Goal: Transaction & Acquisition: Purchase product/service

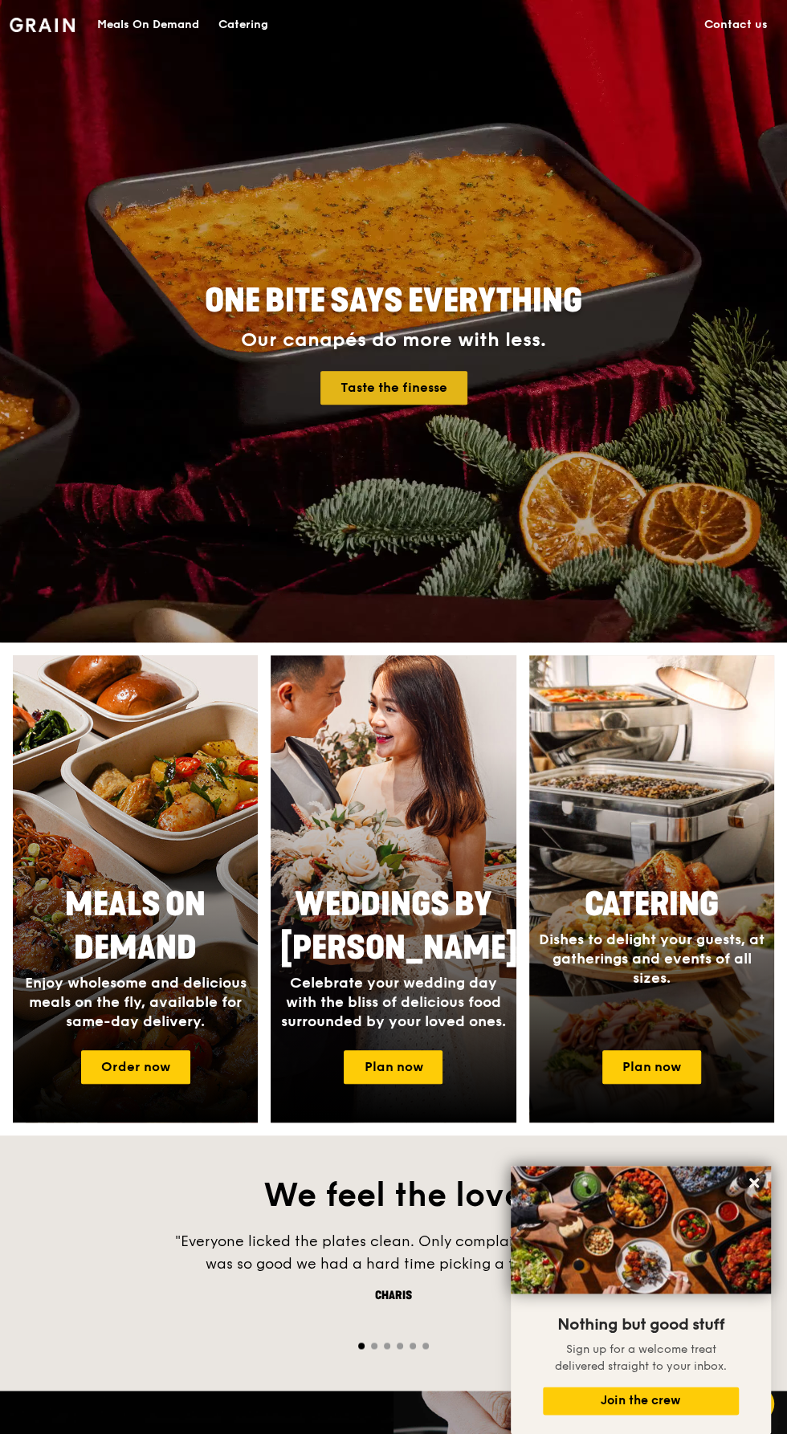
click at [436, 389] on link "Taste the finesse" at bounding box center [393, 388] width 147 height 34
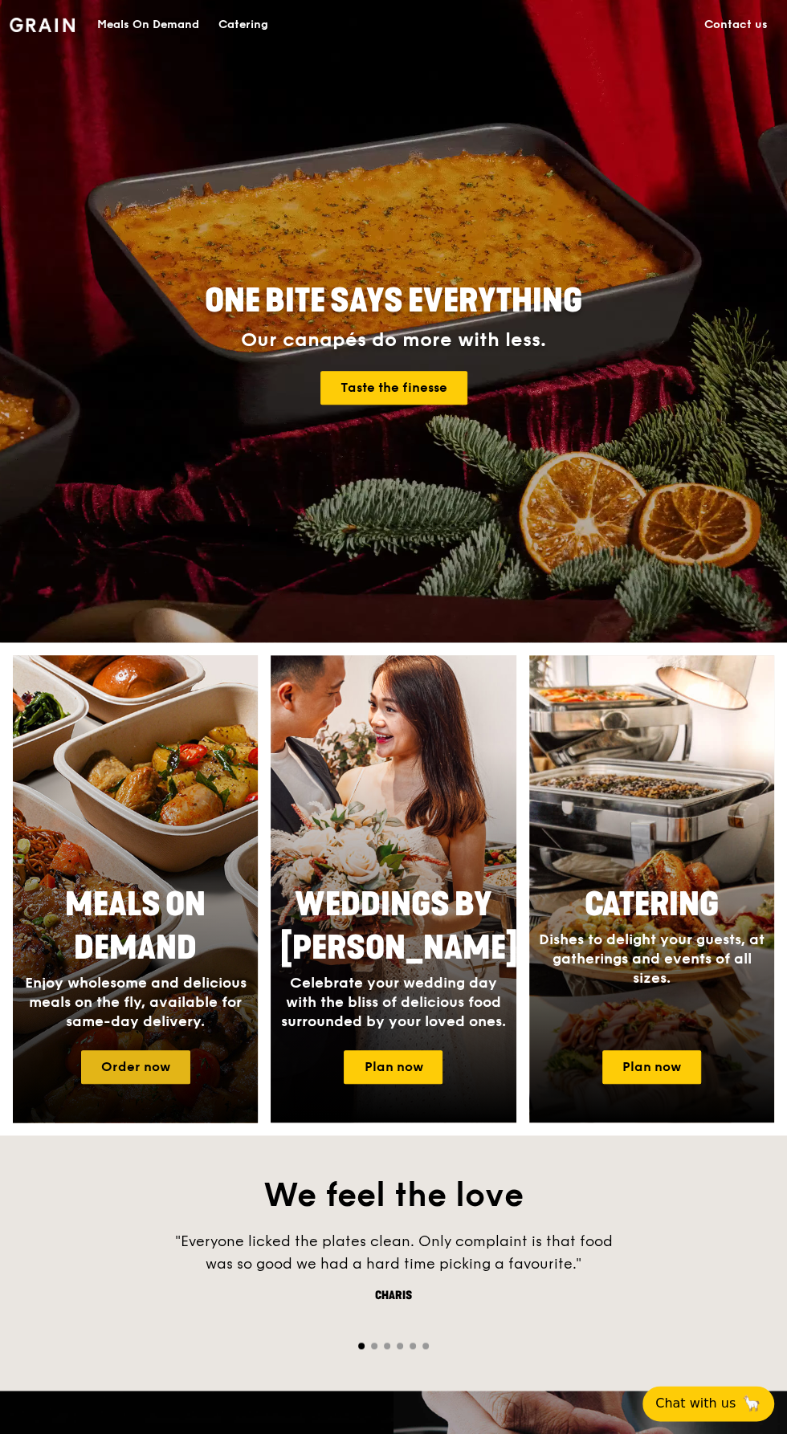
click at [95, 1073] on link "Order now" at bounding box center [135, 1067] width 109 height 34
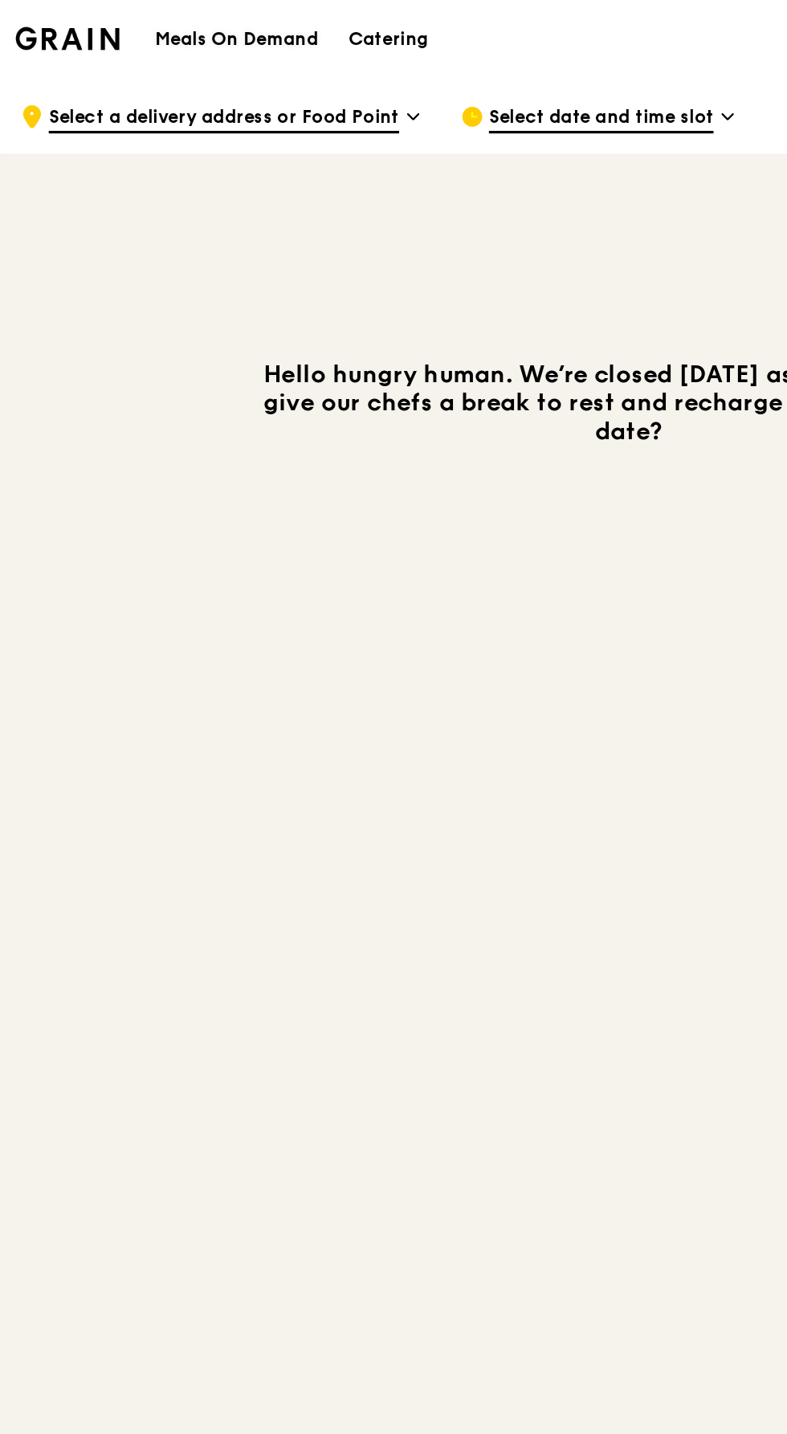
click at [165, 22] on h1 "Meals On Demand" at bounding box center [148, 25] width 102 height 16
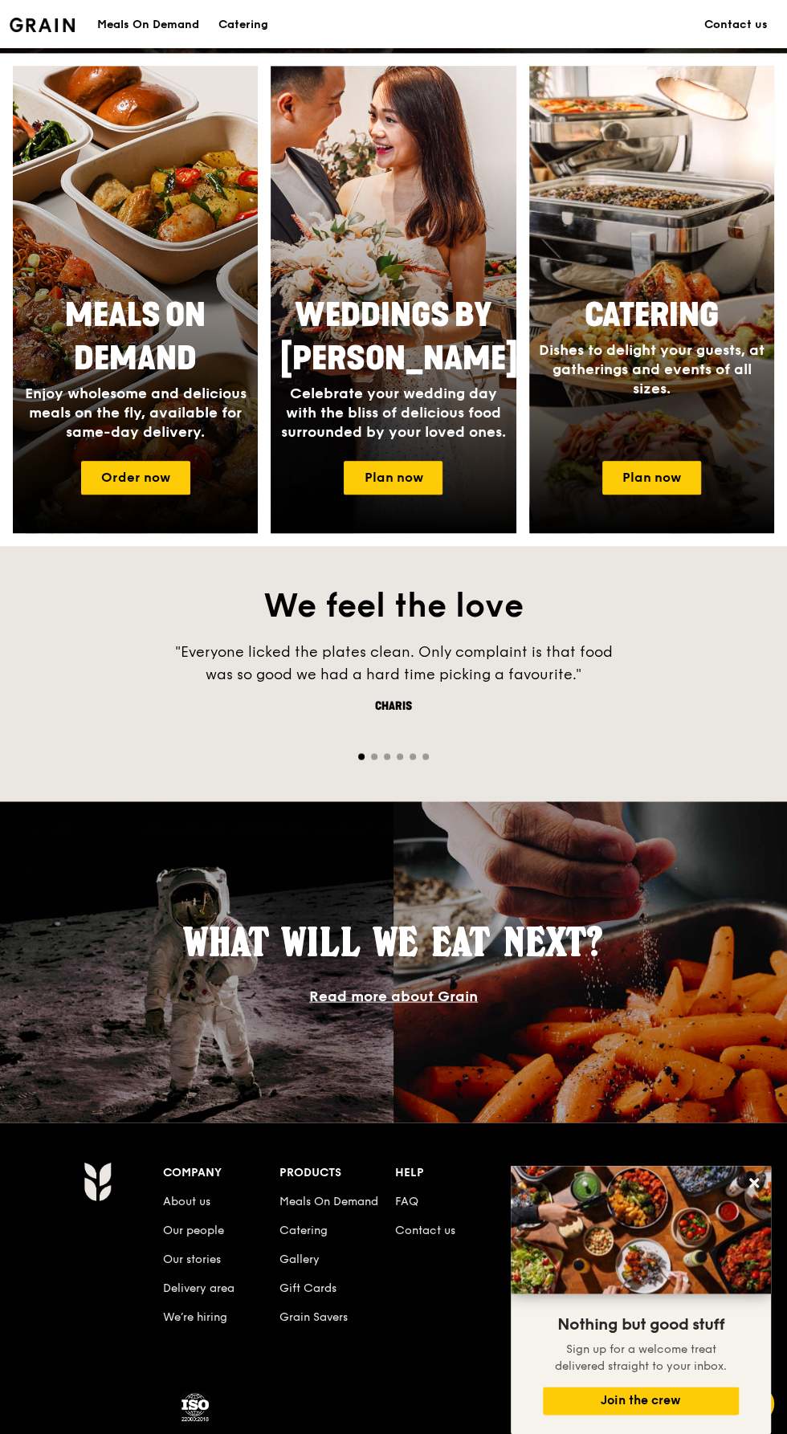
scroll to position [592, 0]
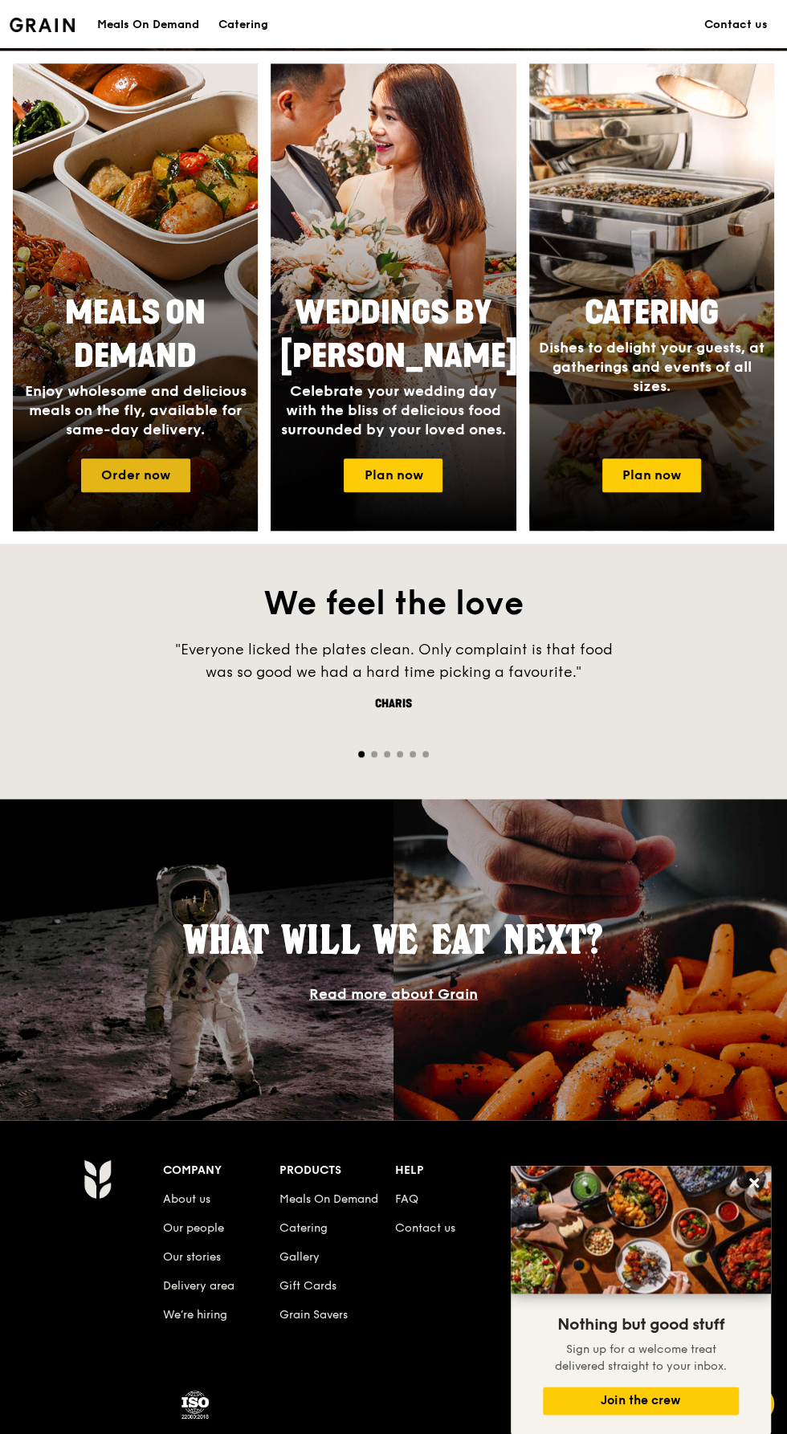
click at [123, 472] on link "Order now" at bounding box center [135, 475] width 109 height 34
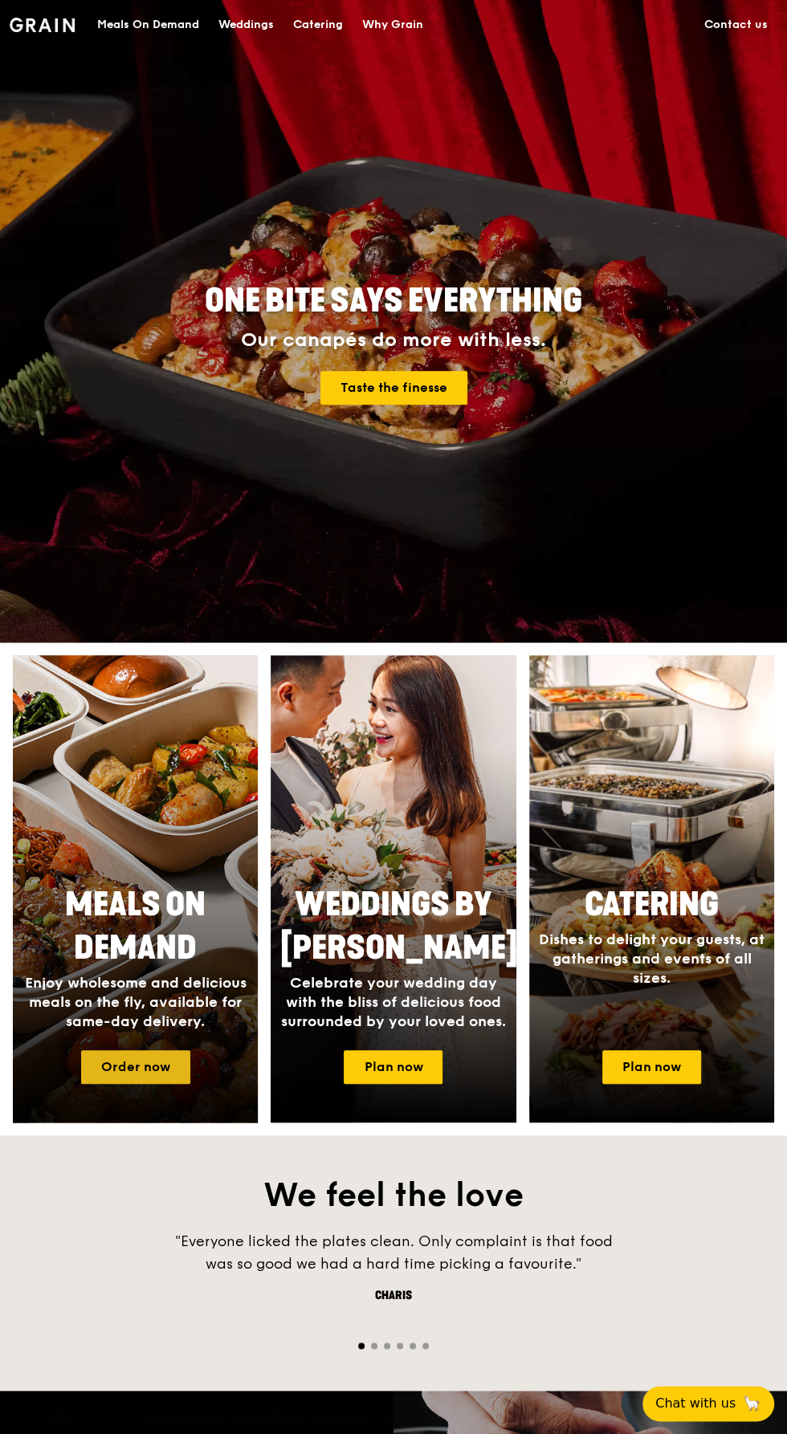
click at [93, 1077] on link "Order now" at bounding box center [135, 1067] width 109 height 34
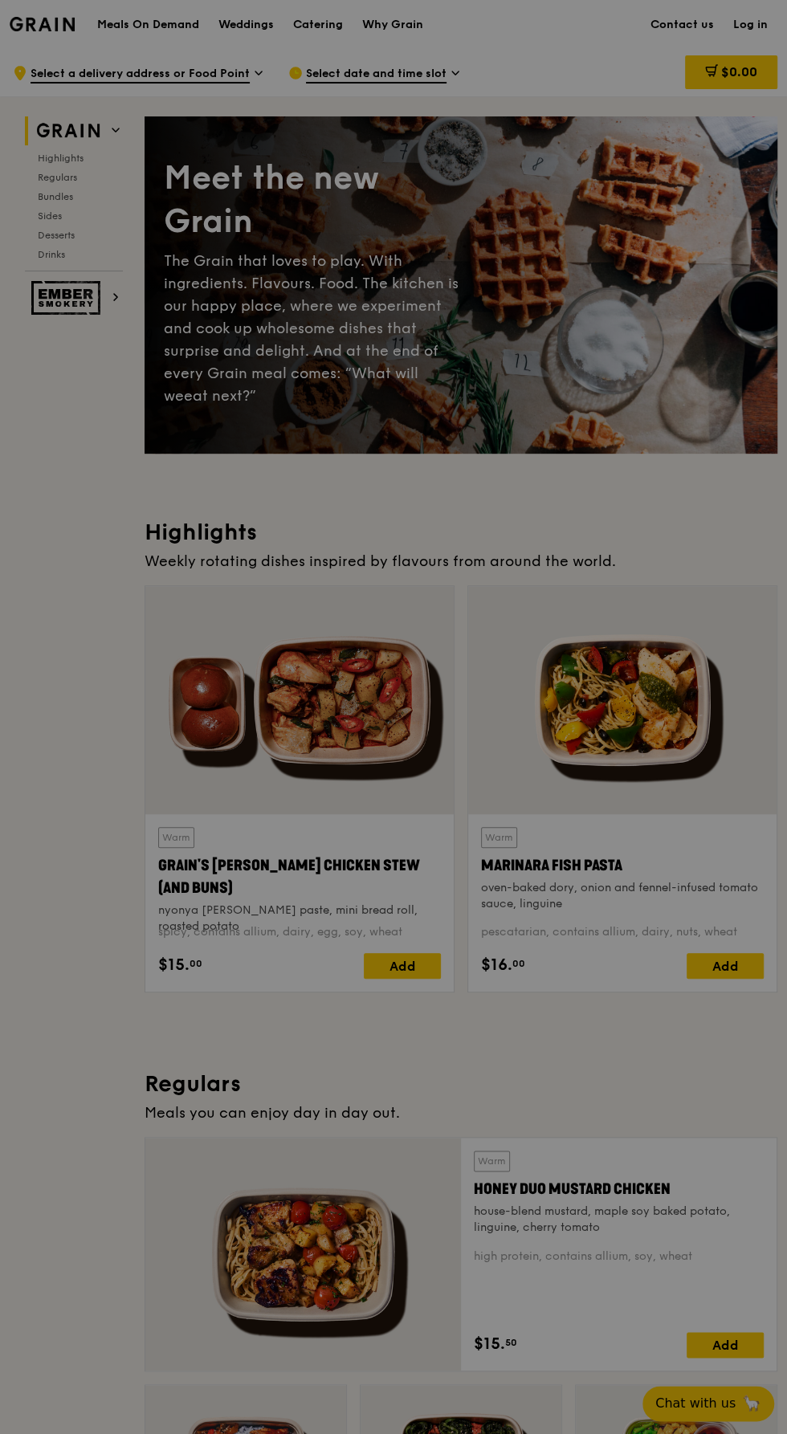
click at [568, 38] on div at bounding box center [393, 717] width 787 height 1434
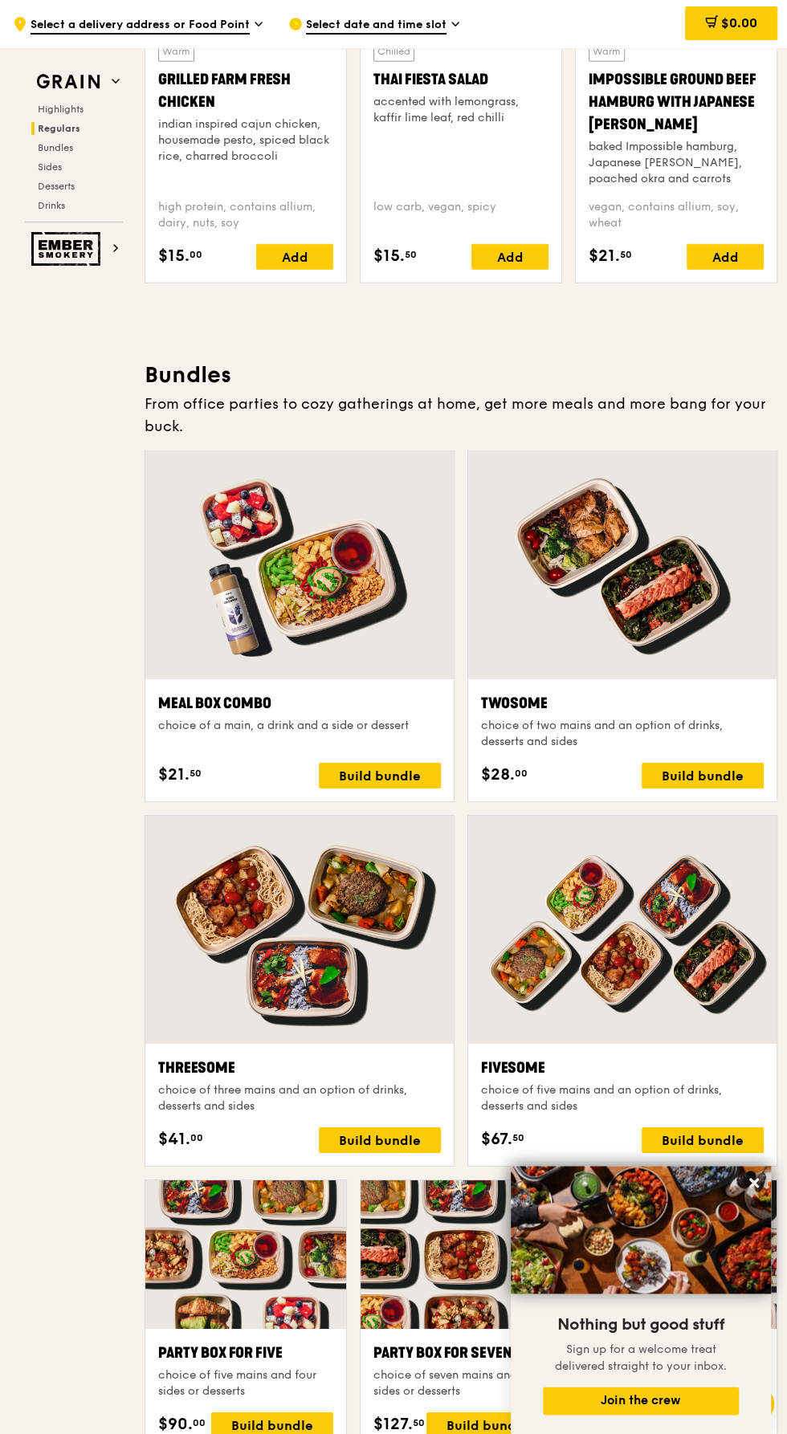
scroll to position [1976, 0]
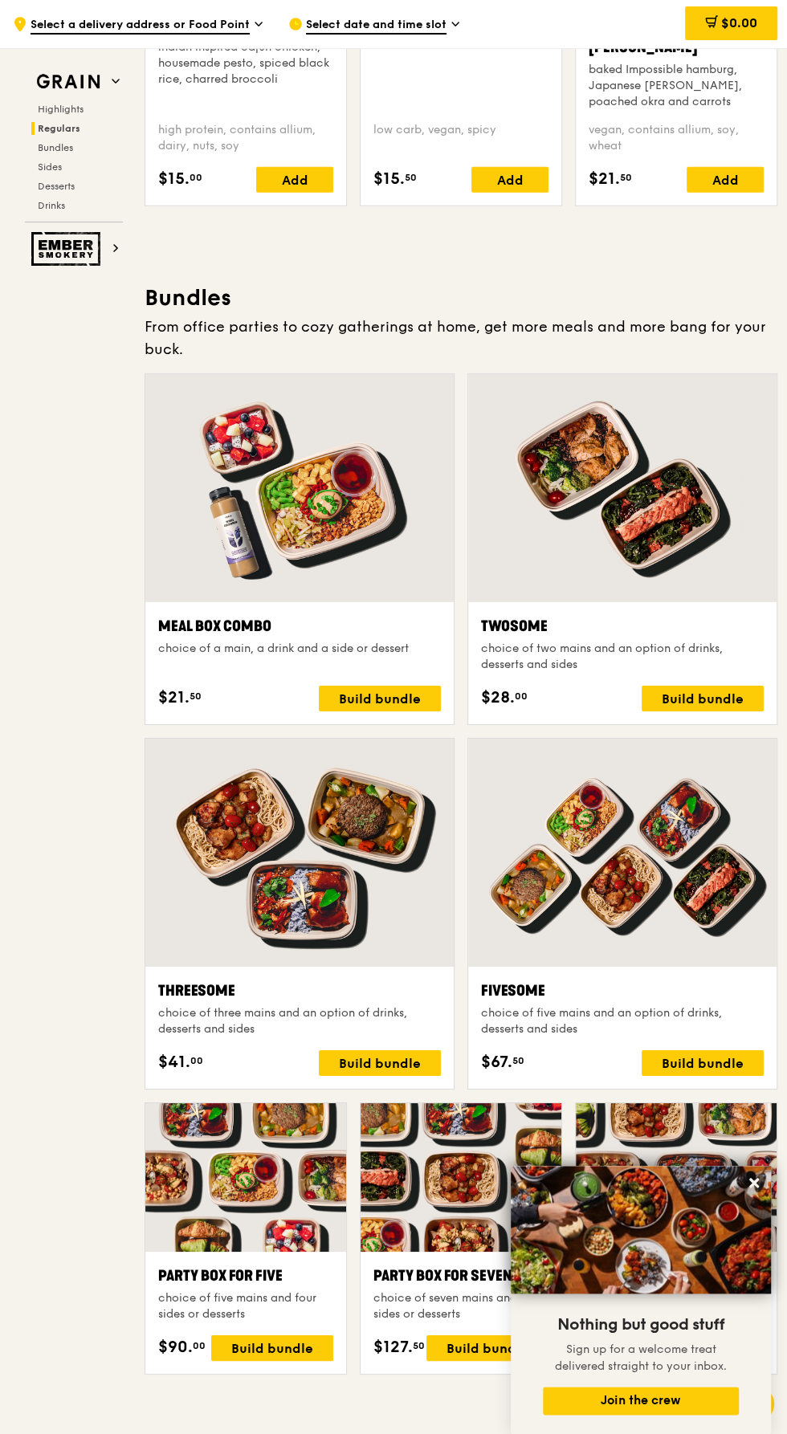
click at [352, 966] on div at bounding box center [299, 852] width 308 height 228
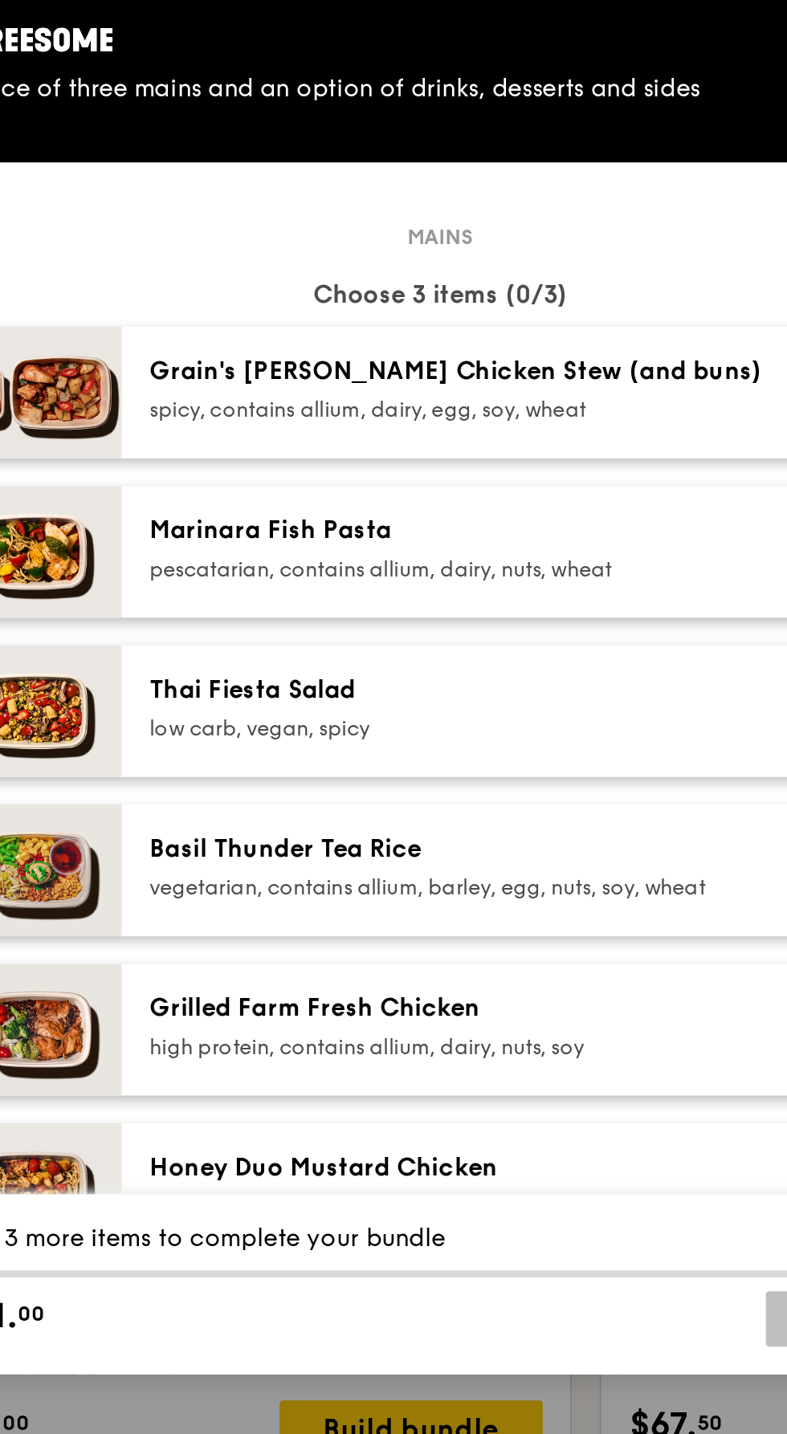
click at [457, 597] on div "spicy, contains allium, dairy, egg, soy, wheat" at bounding box center [402, 590] width 288 height 13
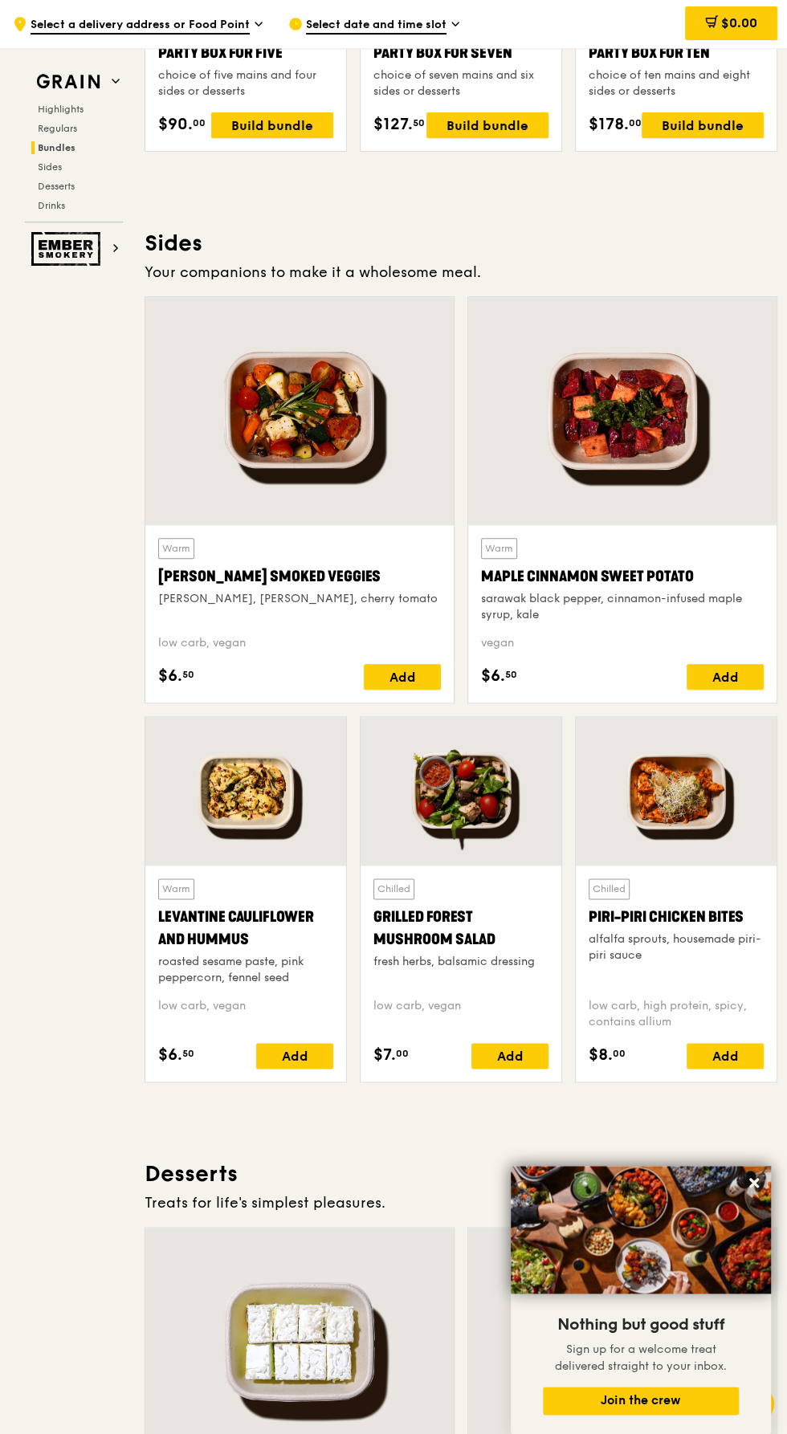
scroll to position [3268, 0]
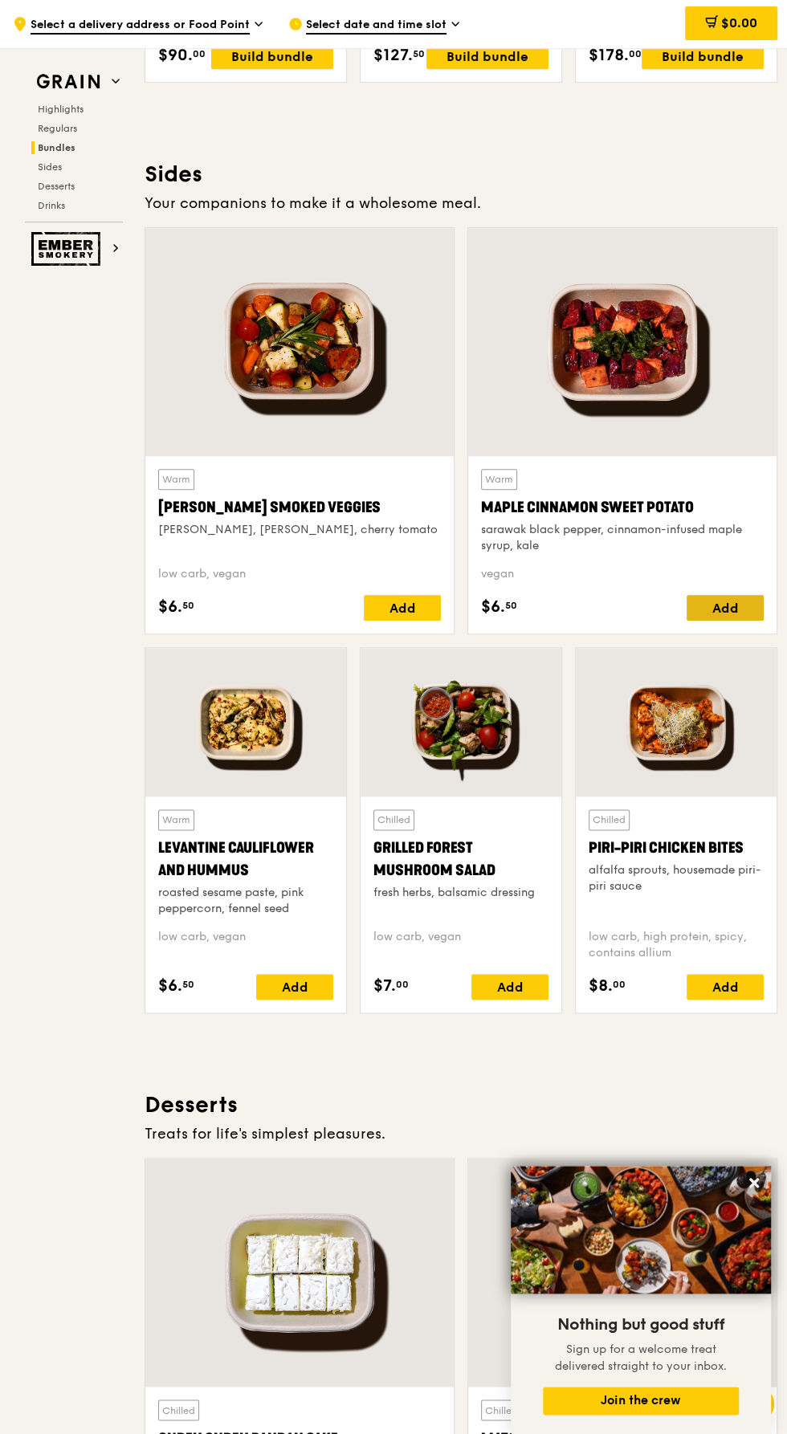
click at [713, 620] on div "Add" at bounding box center [724, 608] width 77 height 26
click at [418, 620] on div "Add" at bounding box center [402, 608] width 77 height 26
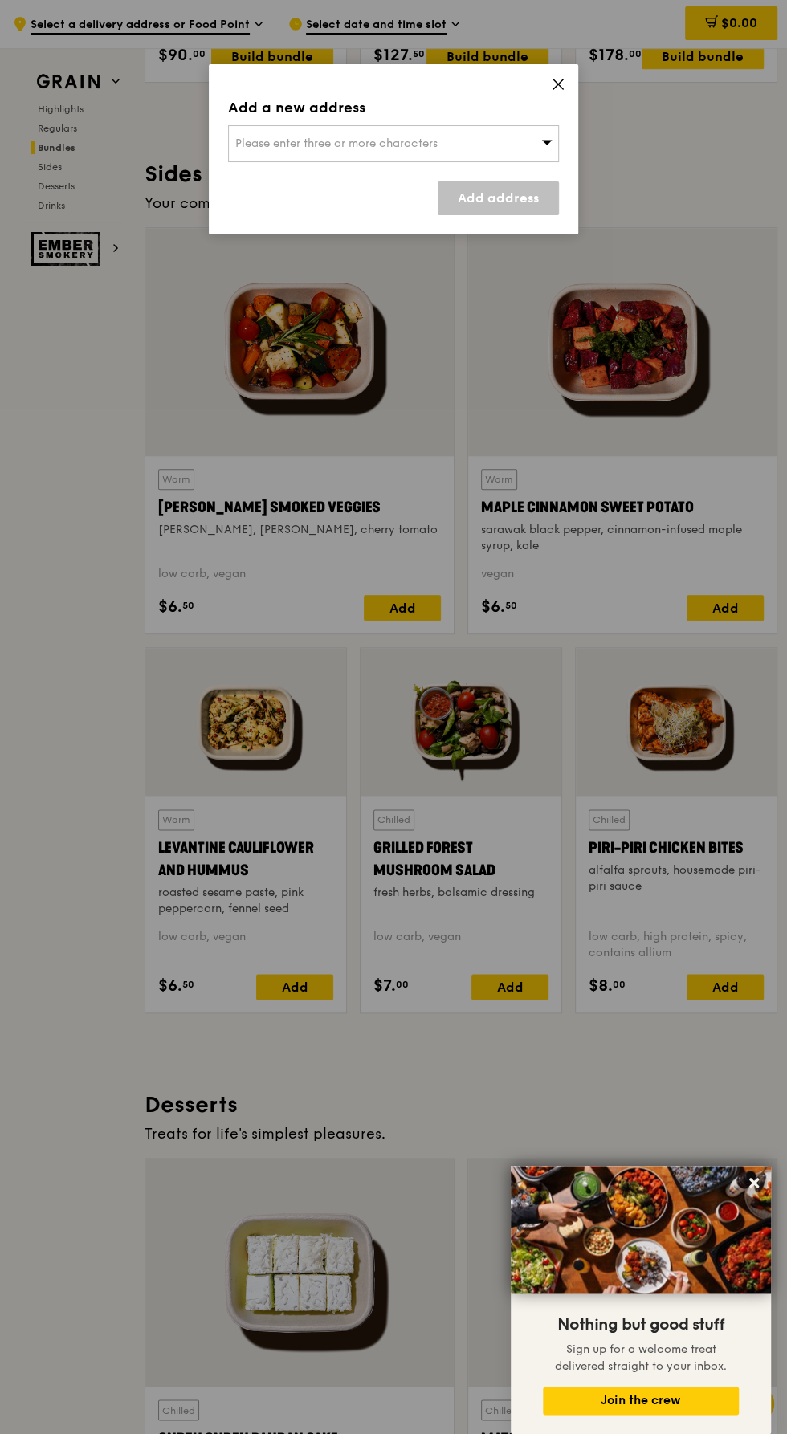
click at [560, 77] on icon at bounding box center [558, 84] width 14 height 14
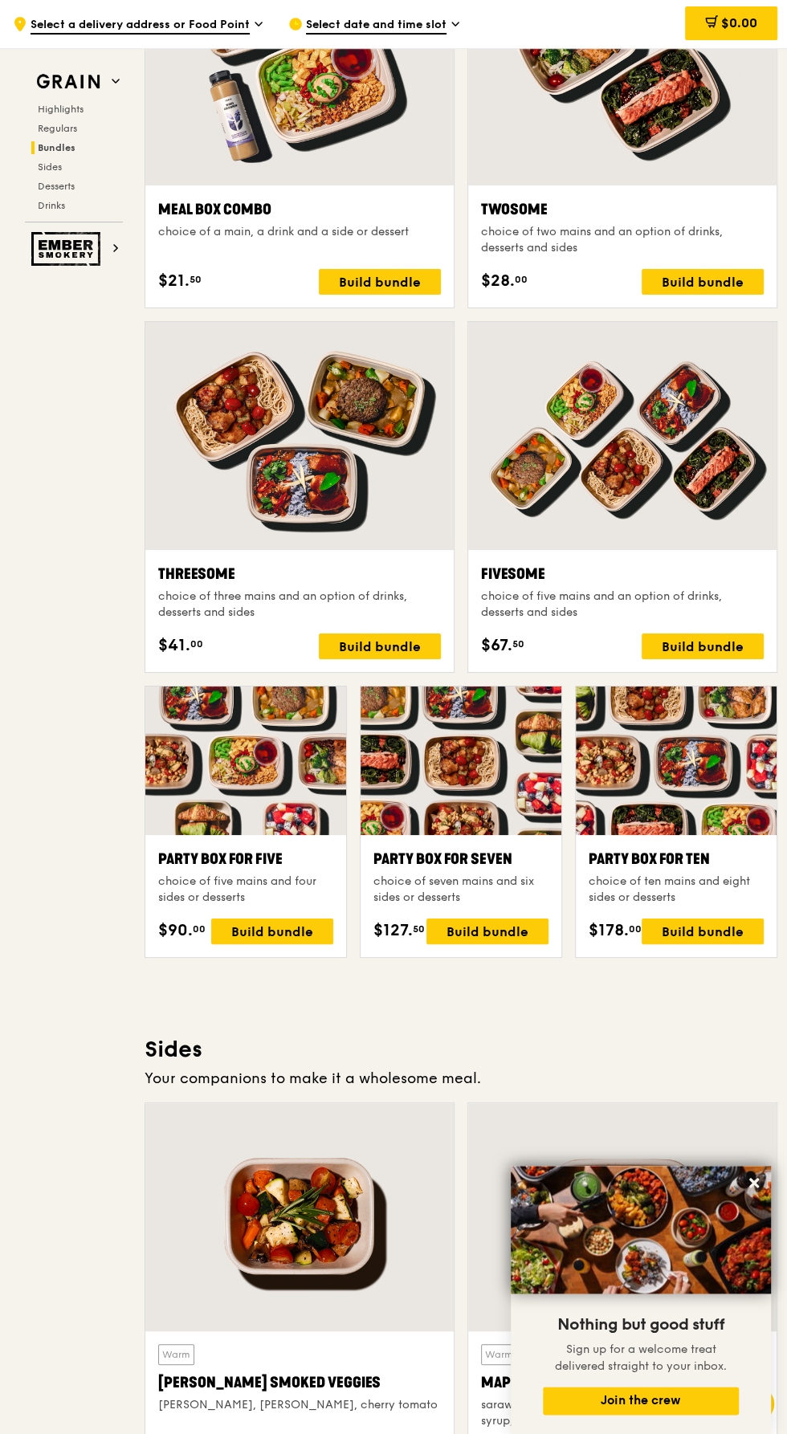
scroll to position [2406, 0]
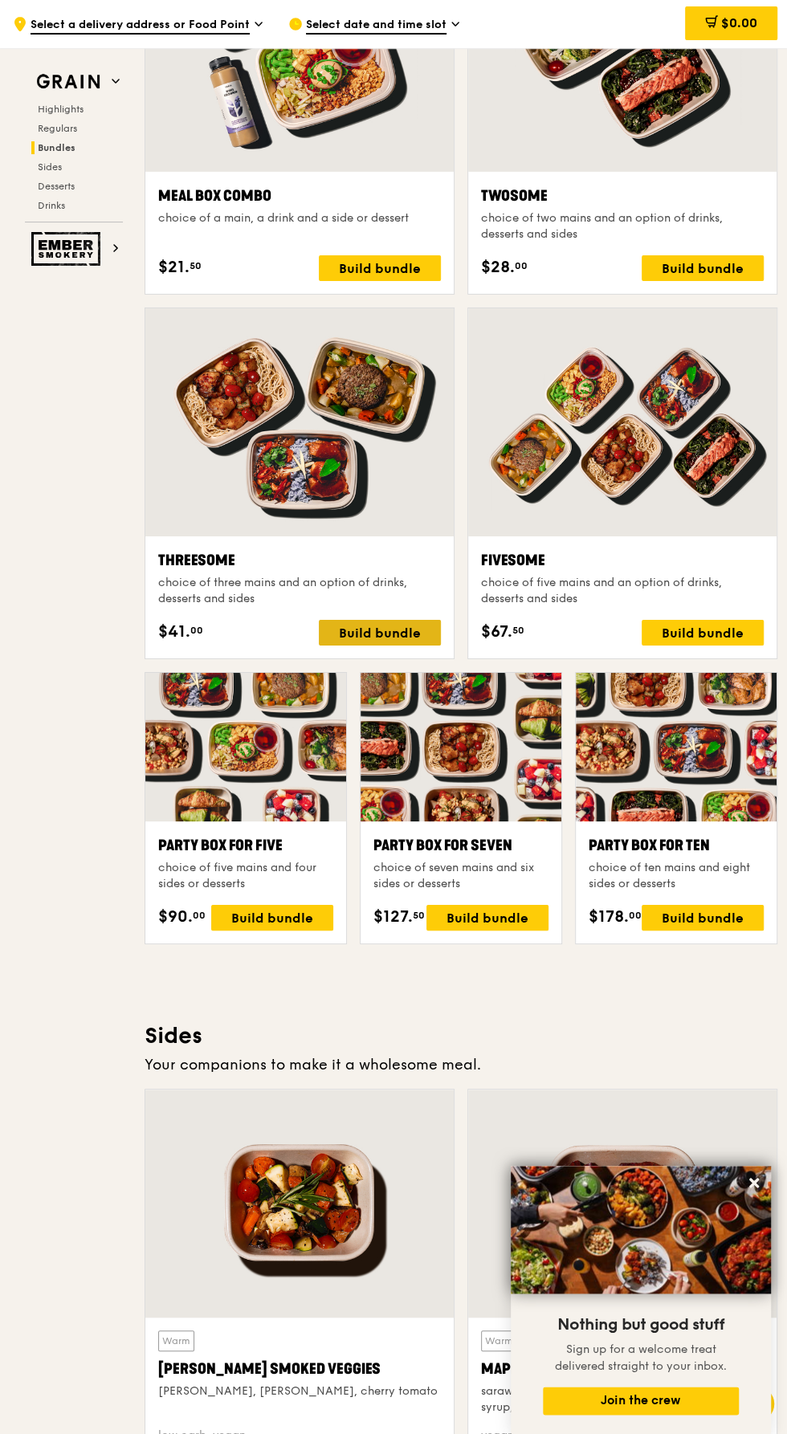
click at [401, 645] on div "Build bundle" at bounding box center [380, 633] width 122 height 26
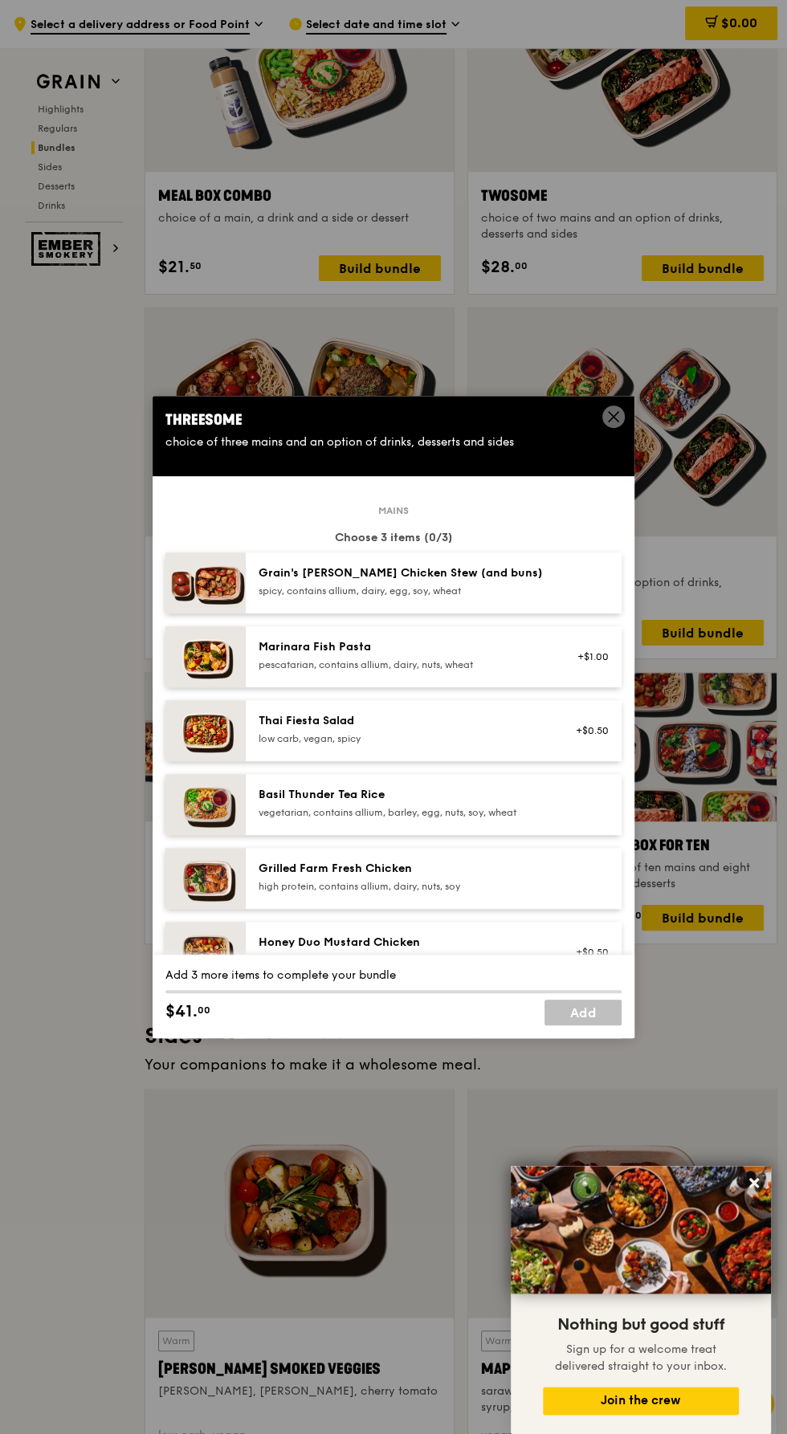
click at [518, 687] on div "Marinara Fish Pasta pescatarian, contains allium, dairy, nuts, wheat +$1.00" at bounding box center [434, 656] width 376 height 61
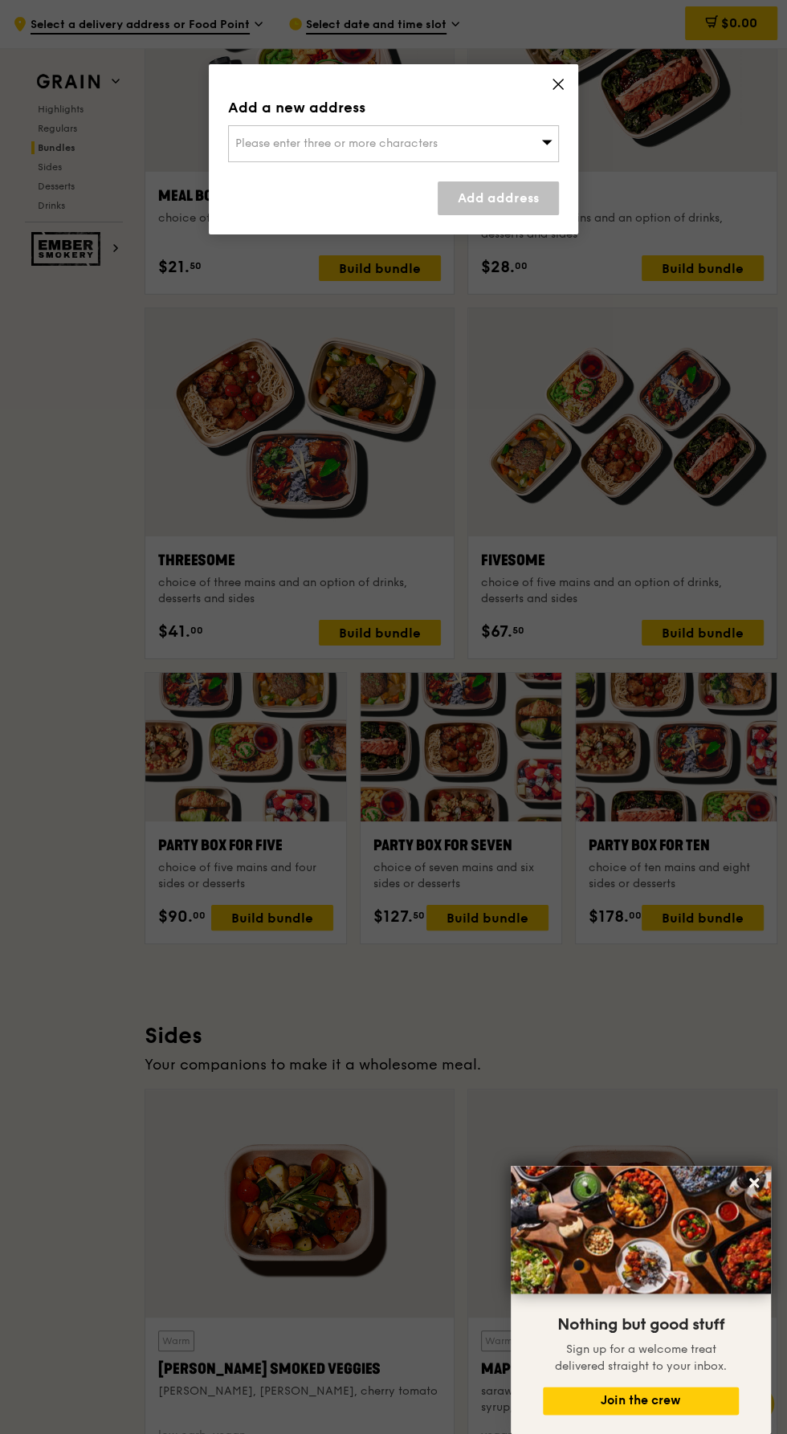
scroll to position [2406, 0]
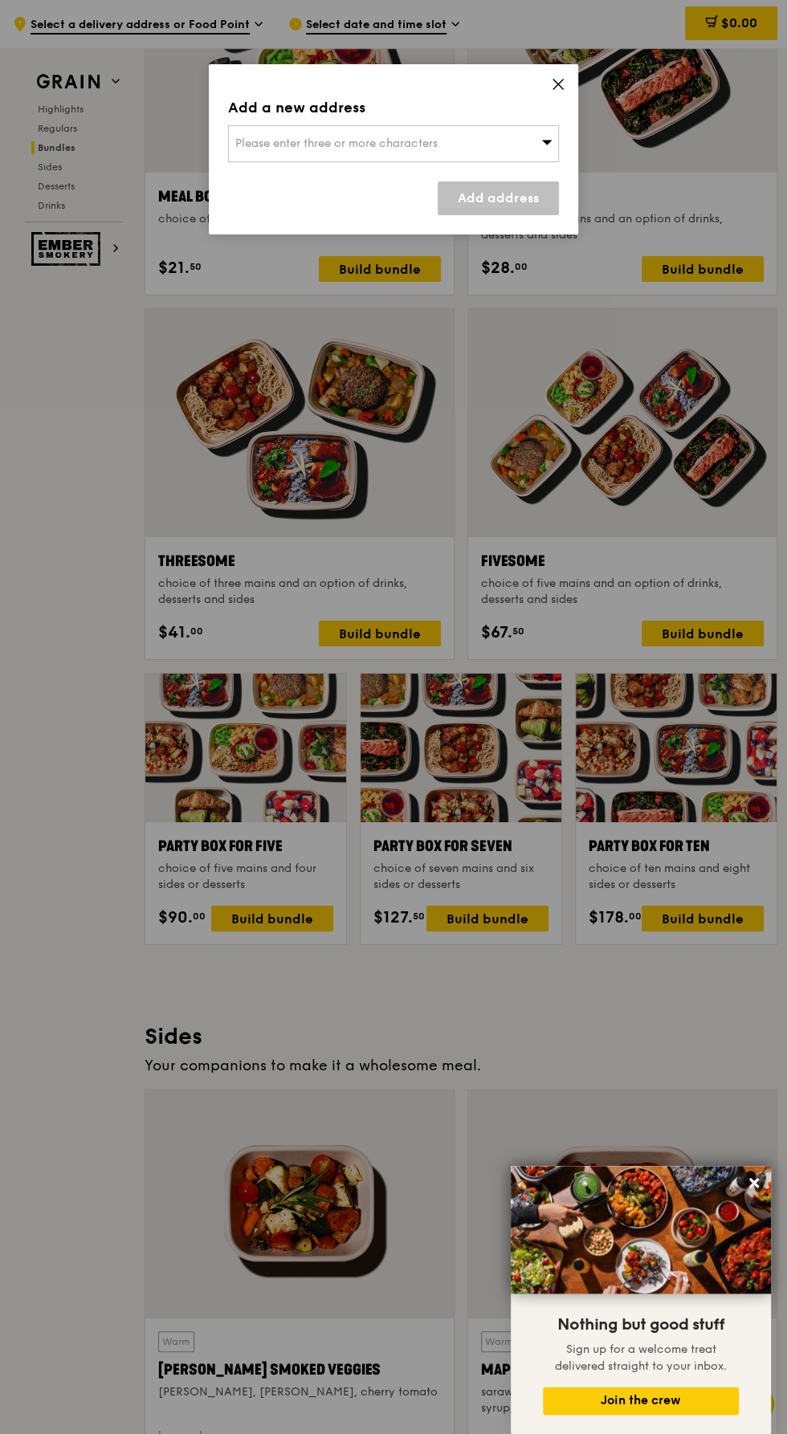
click at [527, 144] on div "Please enter three or more characters" at bounding box center [393, 143] width 331 height 37
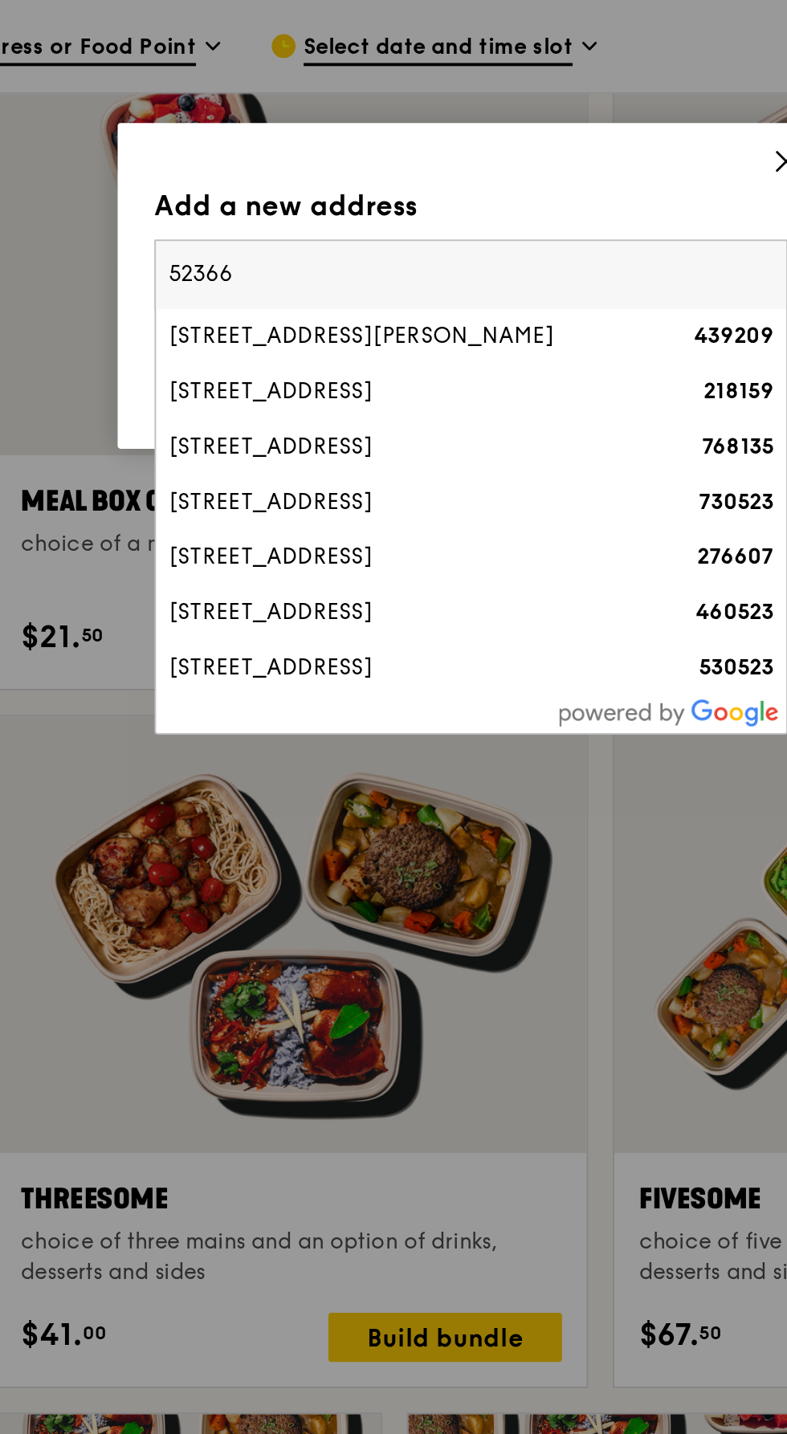
type input "523663"
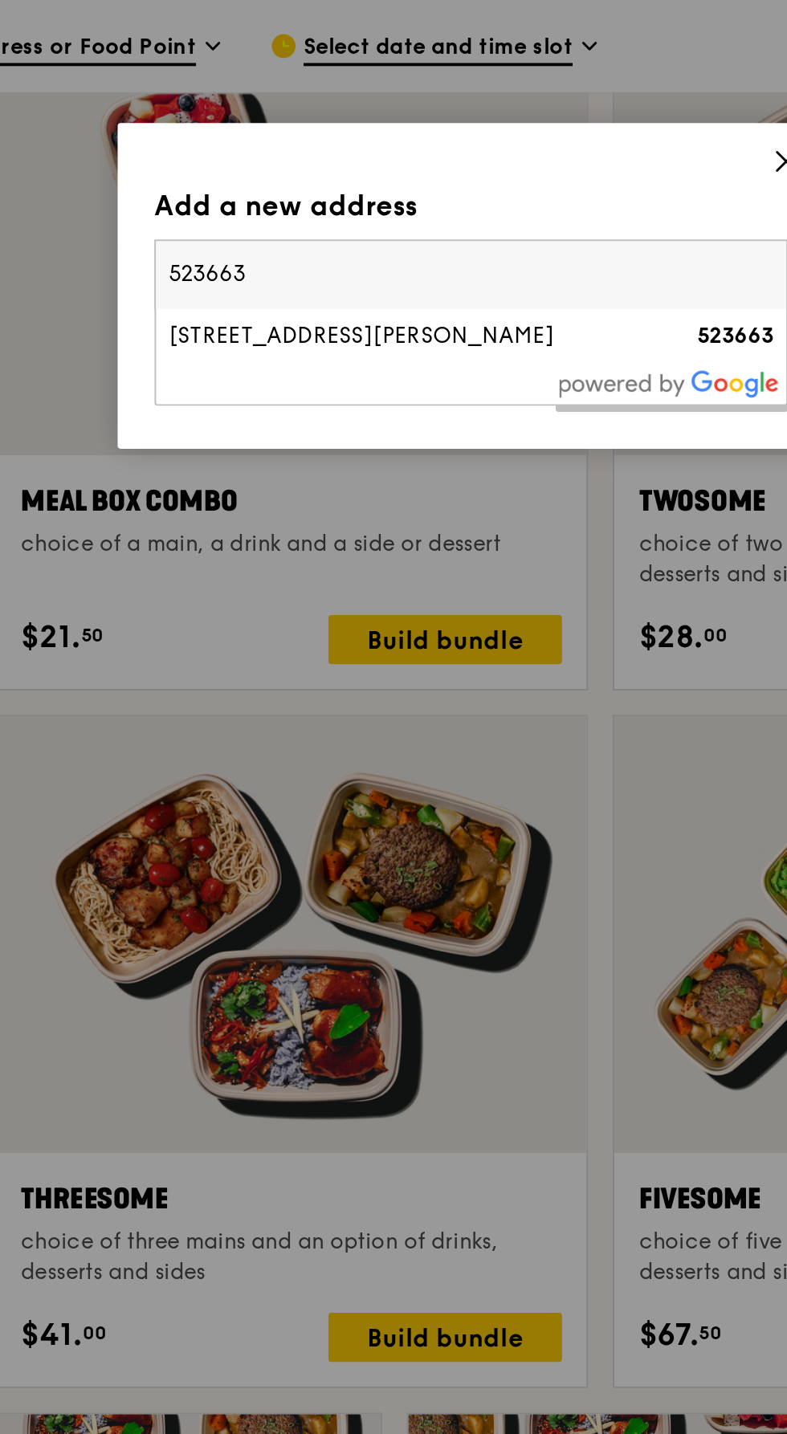
click at [437, 175] on div "663C Tampines Street 64, Tampines Green Glen" at bounding box center [354, 176] width 238 height 16
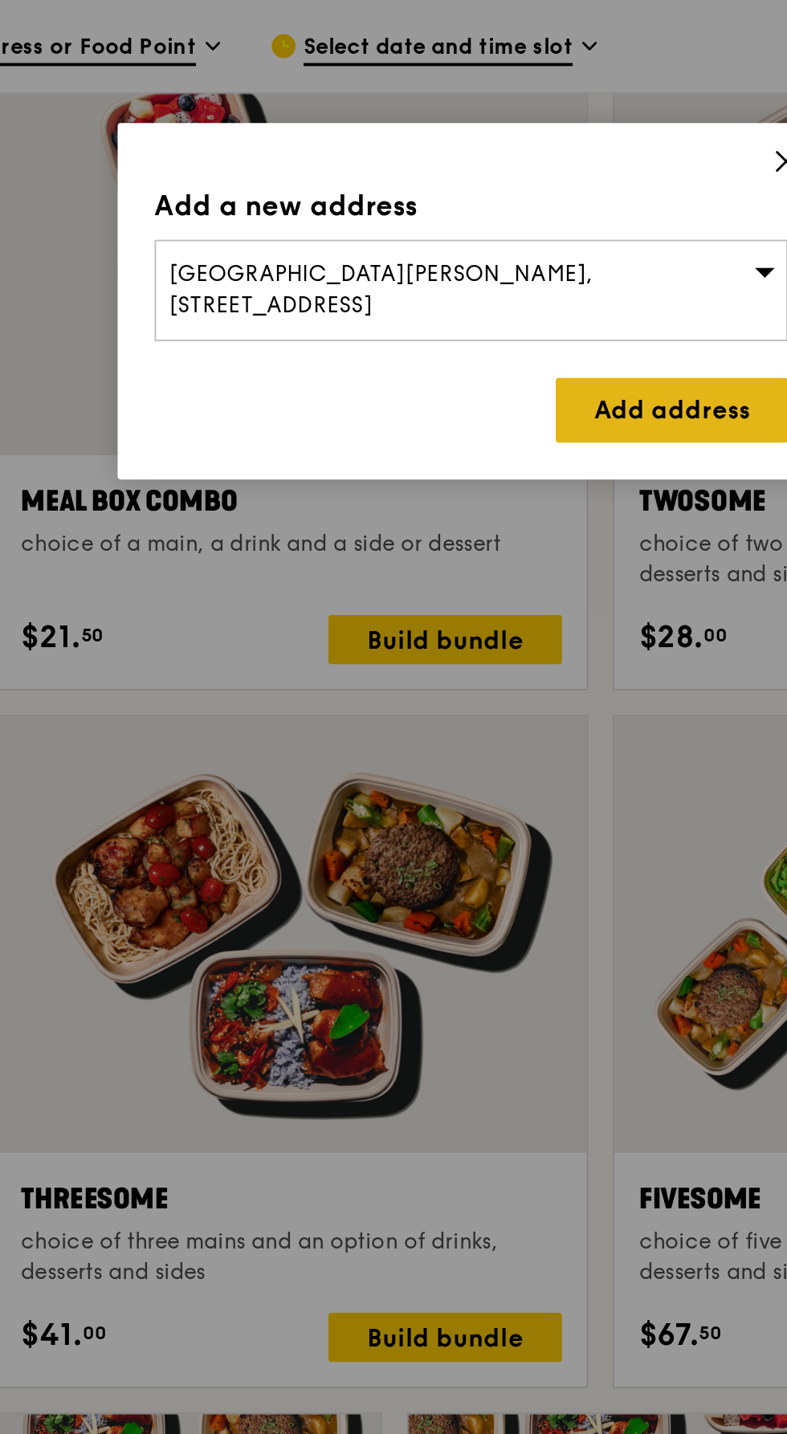
click at [515, 197] on link "Add address" at bounding box center [497, 214] width 121 height 34
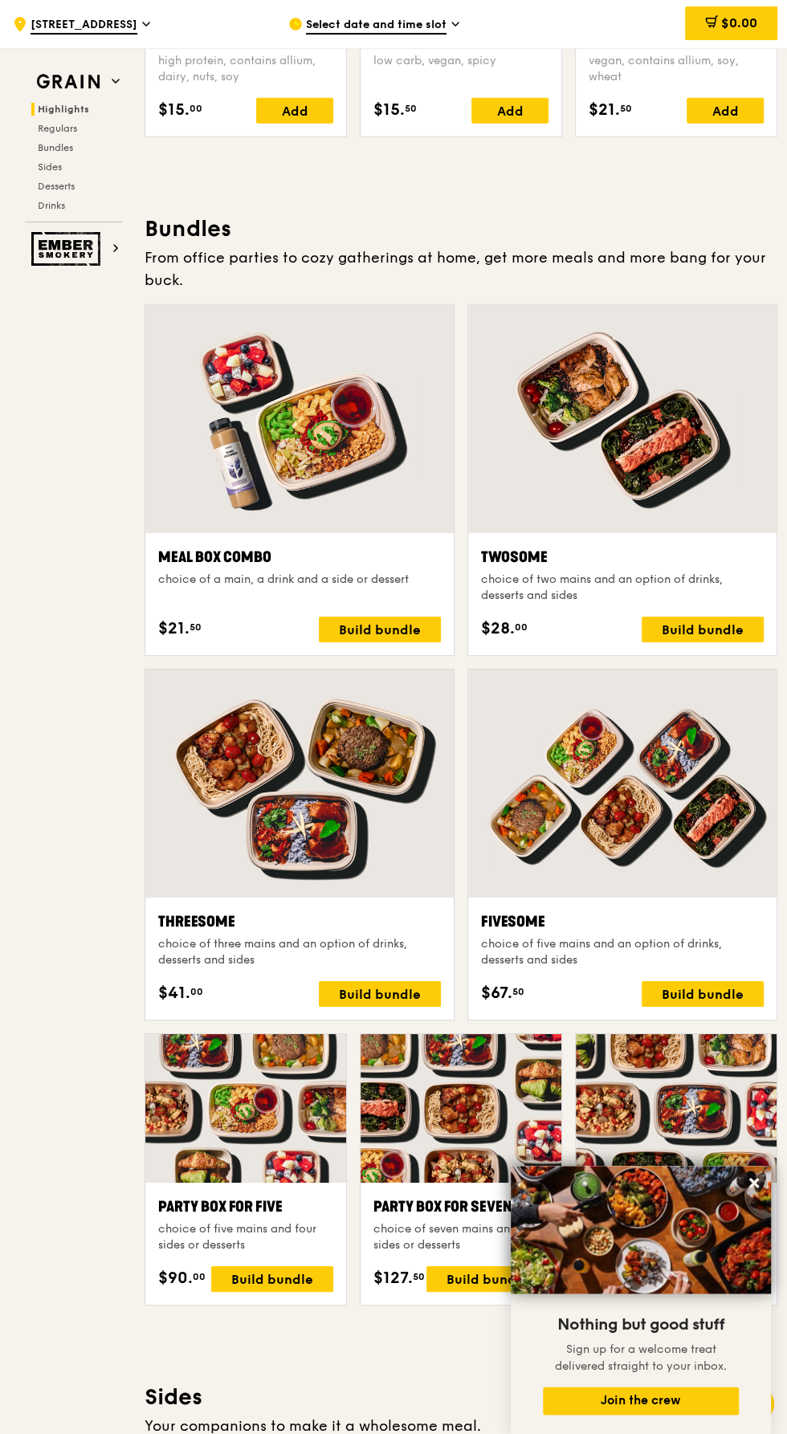
scroll to position [0, 0]
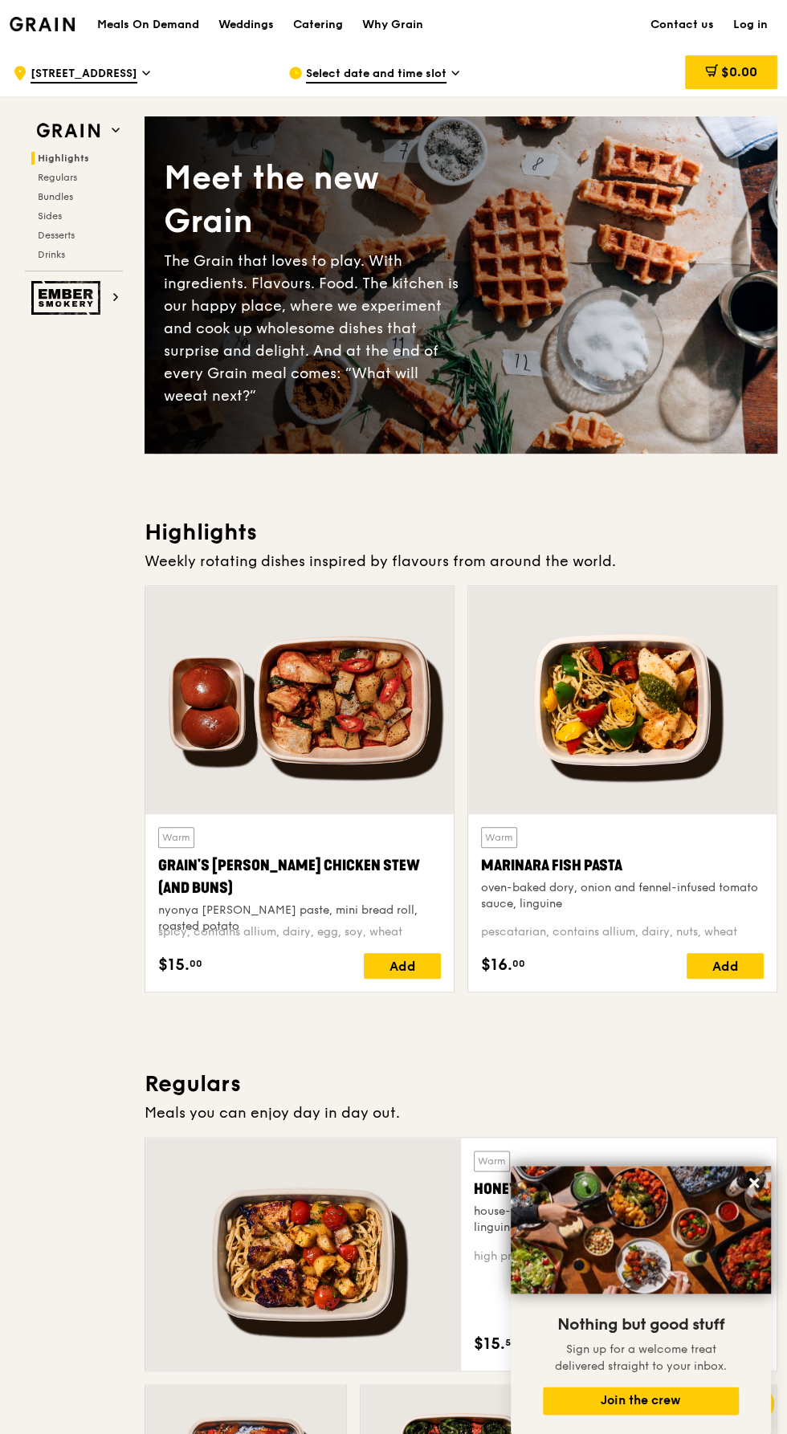
click at [454, 73] on icon at bounding box center [455, 73] width 8 height 14
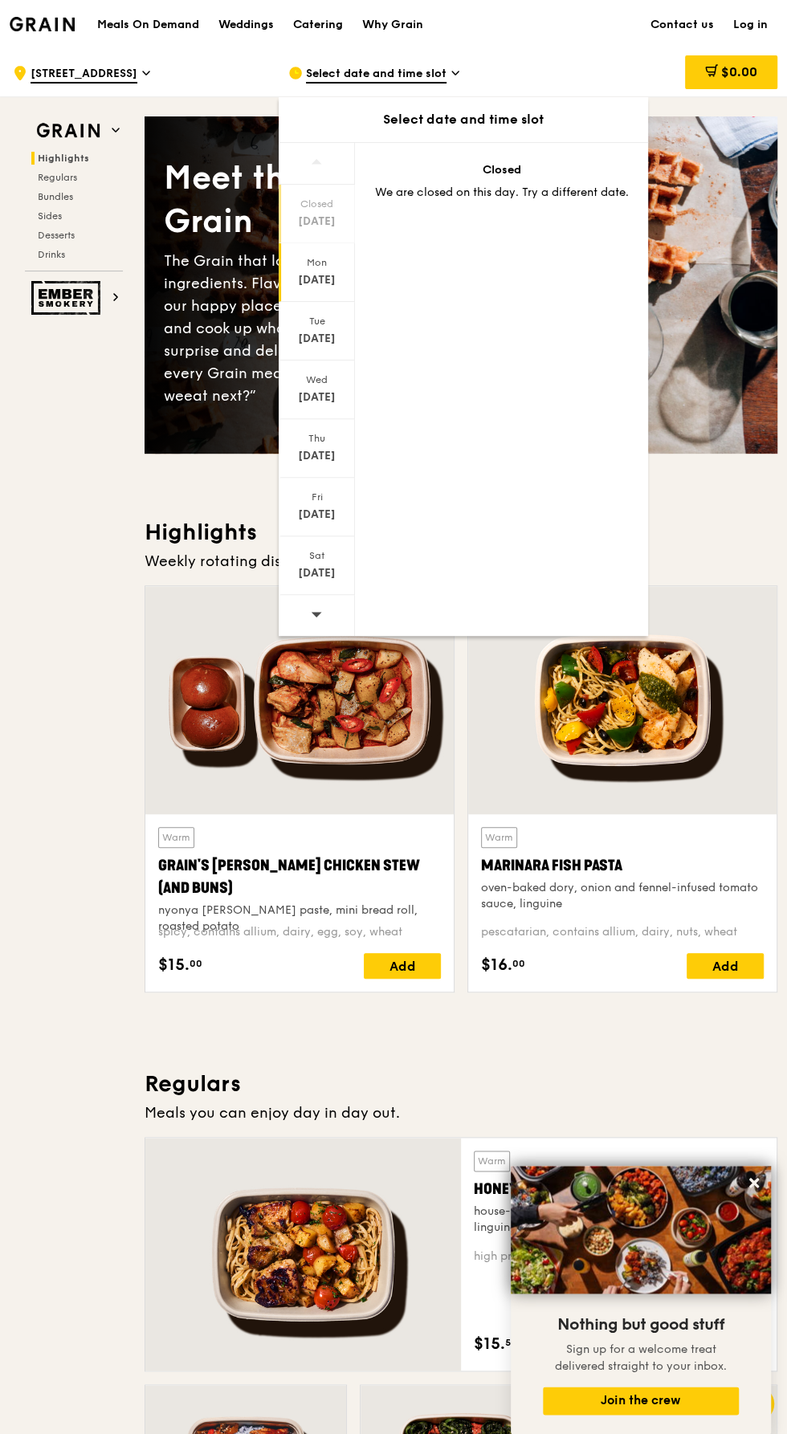
click at [337, 279] on div "Sep 15" at bounding box center [316, 280] width 71 height 16
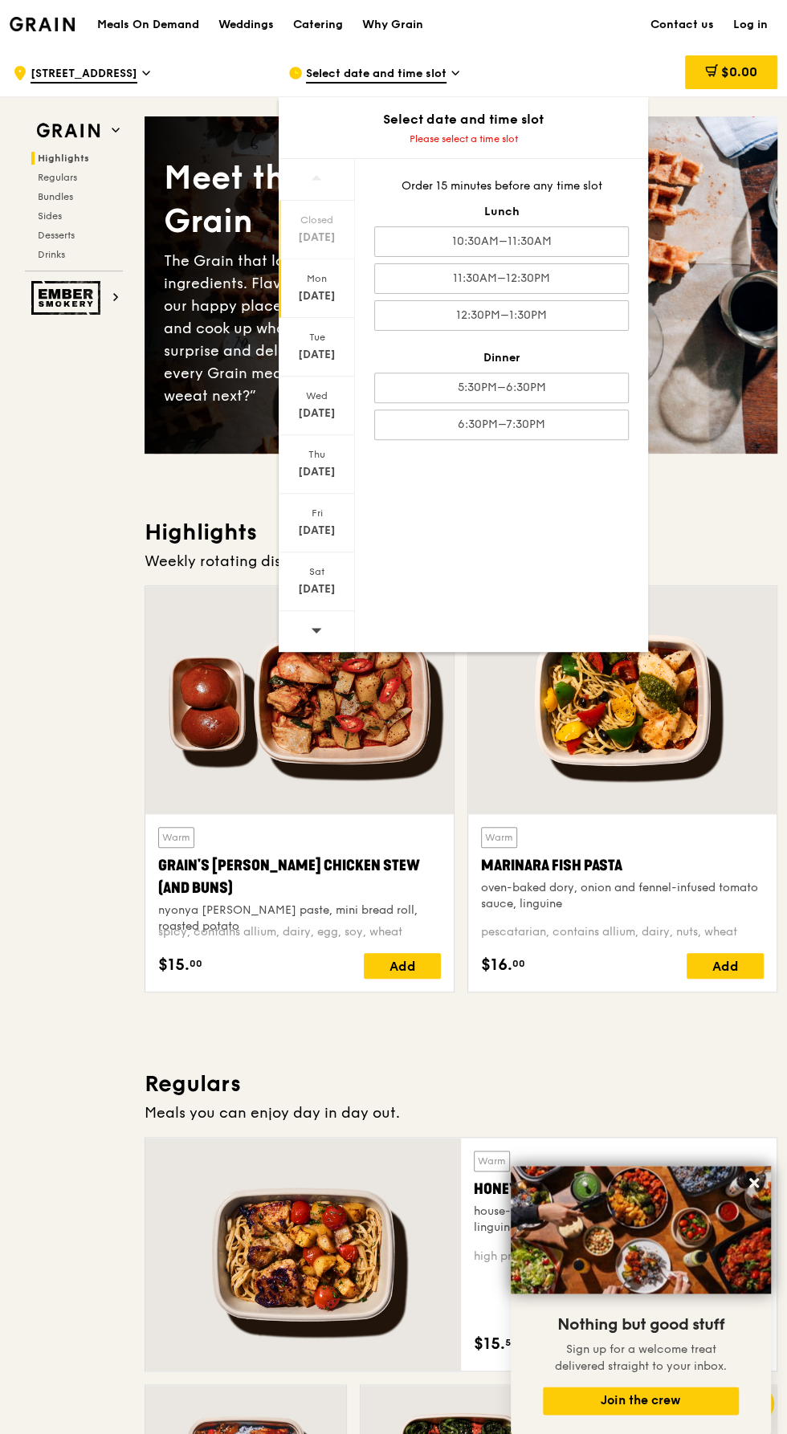
click at [304, 219] on div "Closed" at bounding box center [316, 220] width 71 height 13
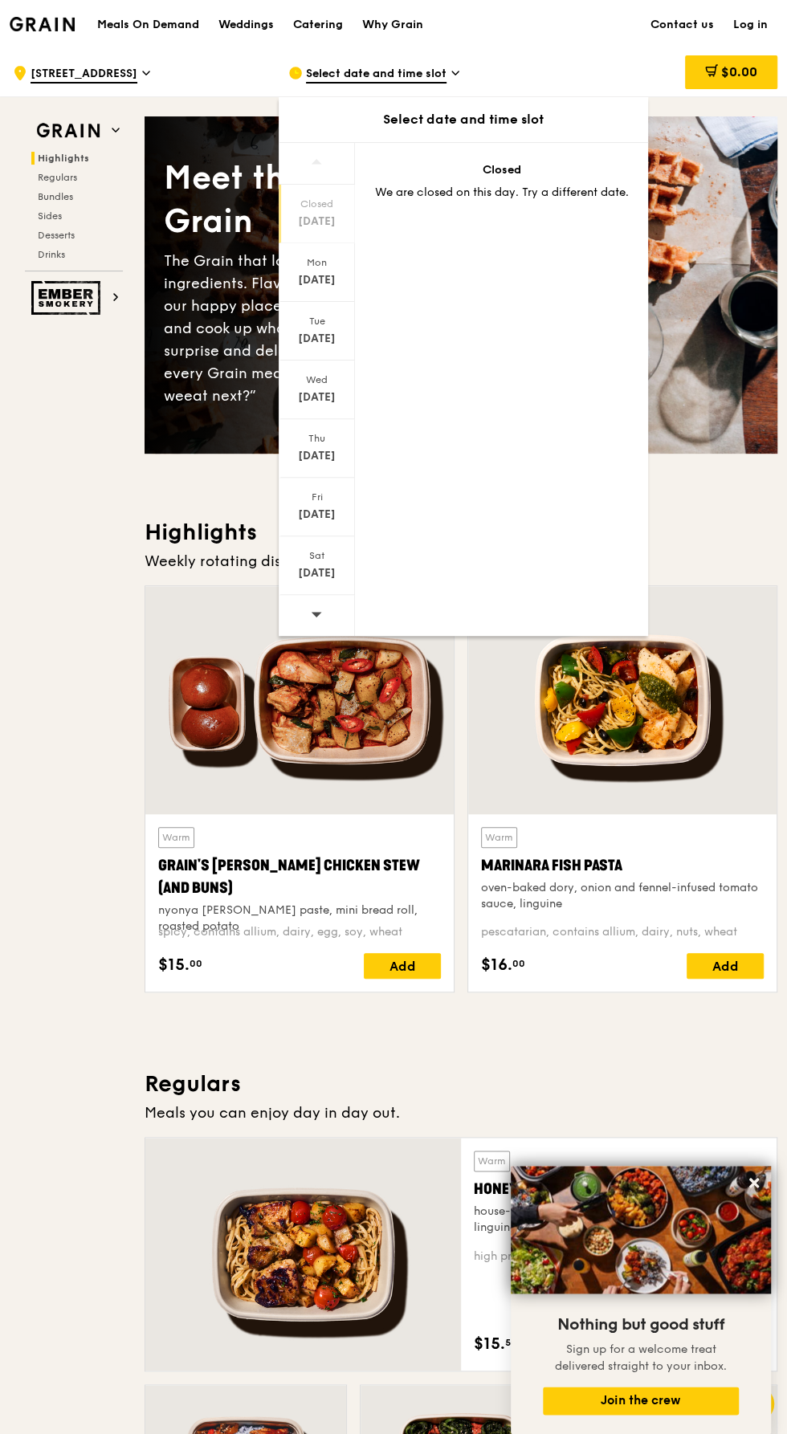
click at [316, 612] on icon at bounding box center [316, 614] width 10 height 5
click at [337, 202] on div "Closed" at bounding box center [316, 203] width 71 height 13
click at [316, 612] on icon at bounding box center [316, 614] width 10 height 5
